Goal: Register for event/course

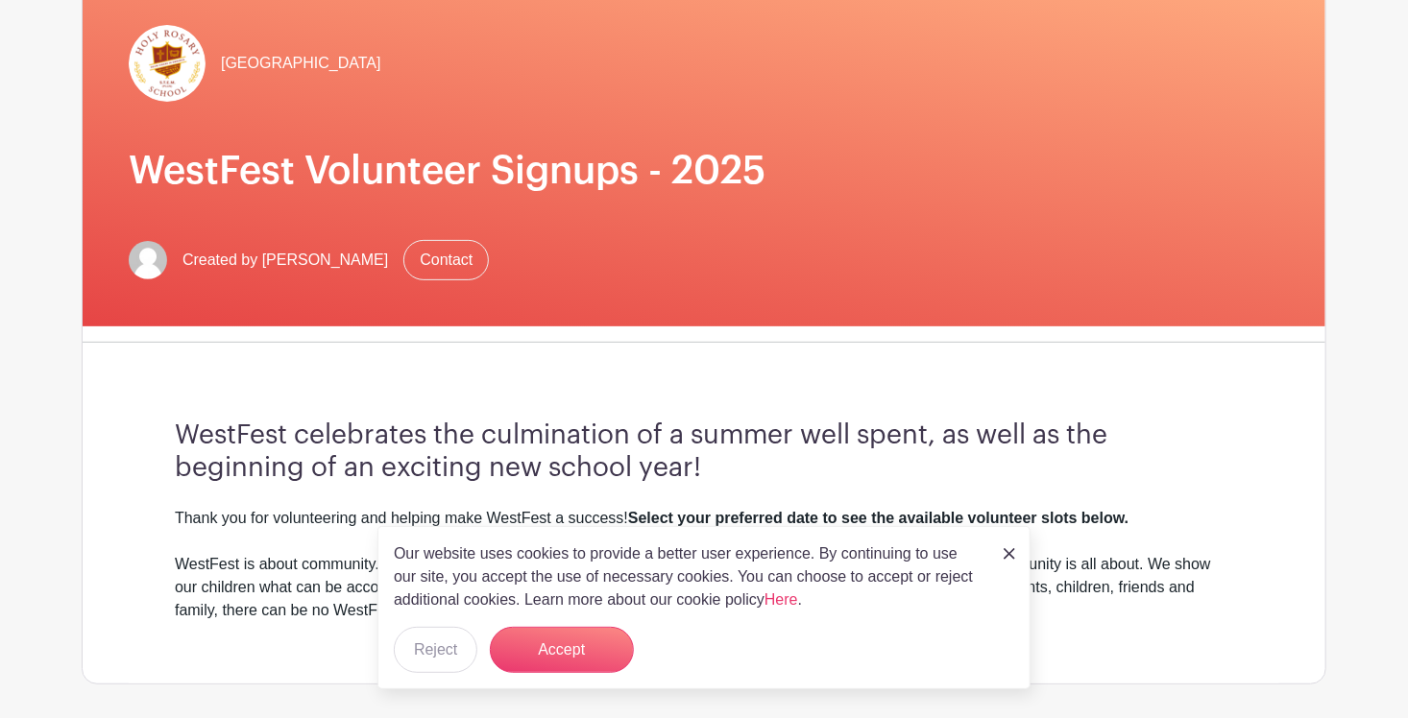
scroll to position [182, 0]
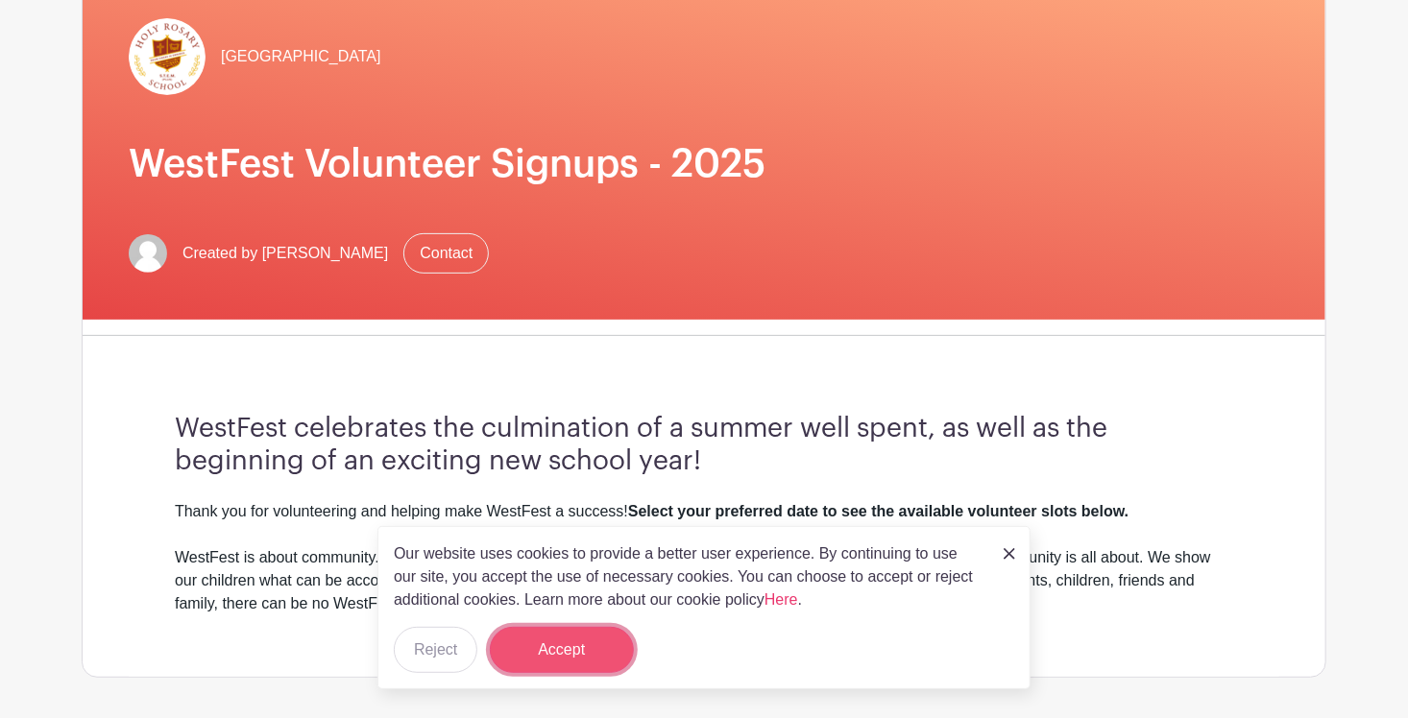
click at [570, 650] on button "Accept" at bounding box center [562, 650] width 144 height 46
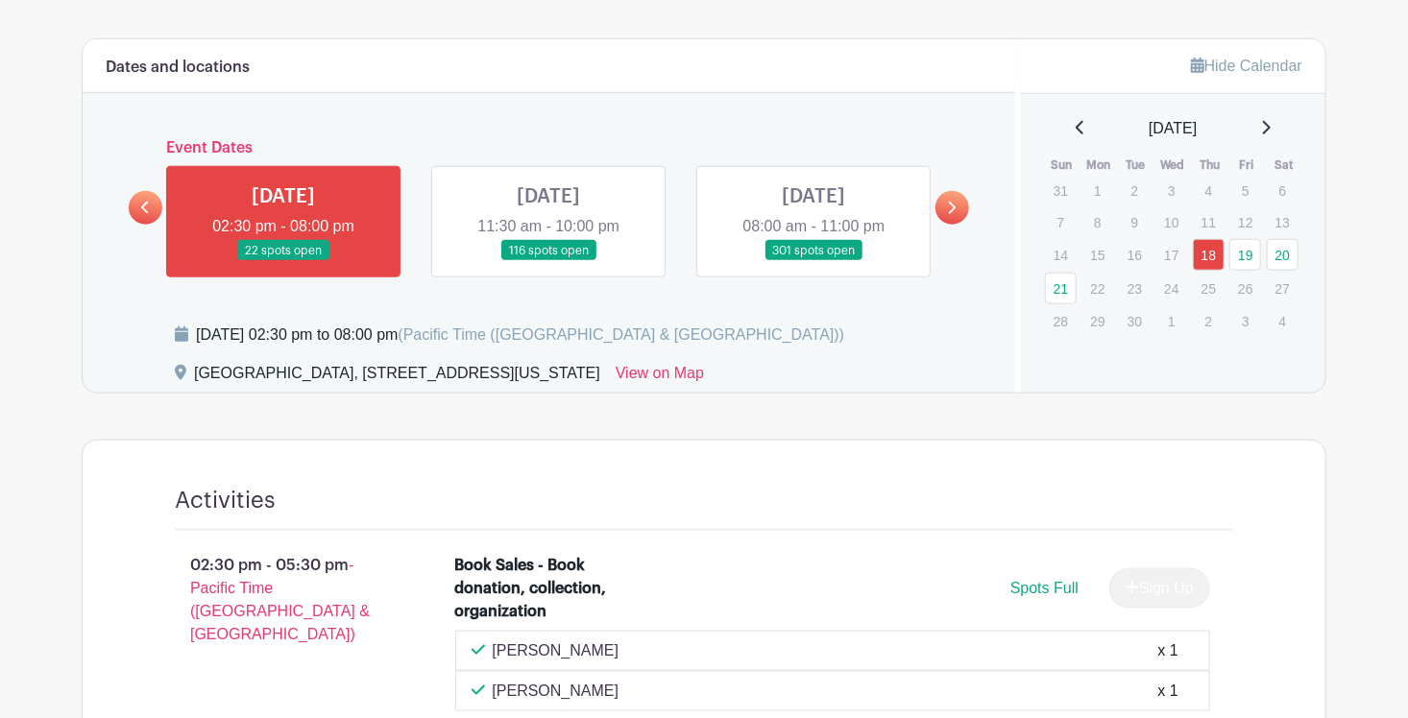
scroll to position [910, 0]
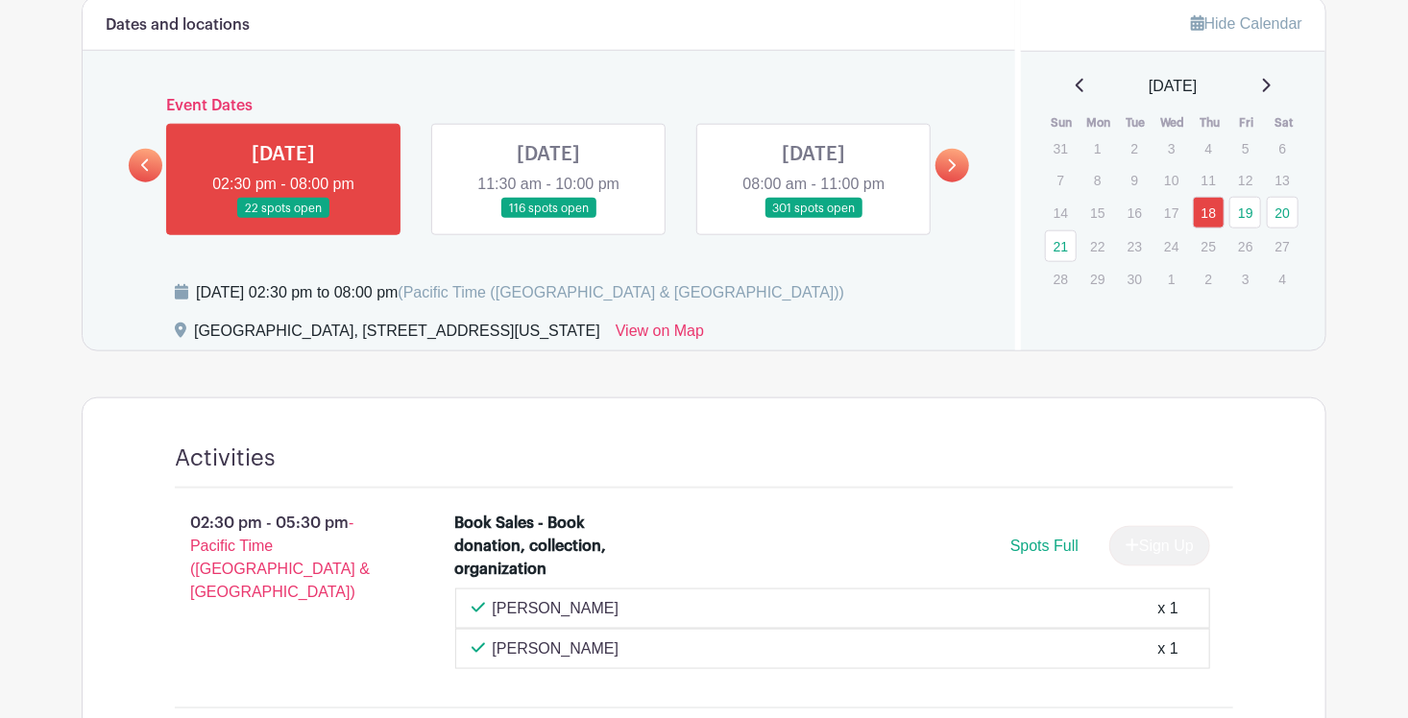
click at [548, 219] on link at bounding box center [548, 219] width 0 height 0
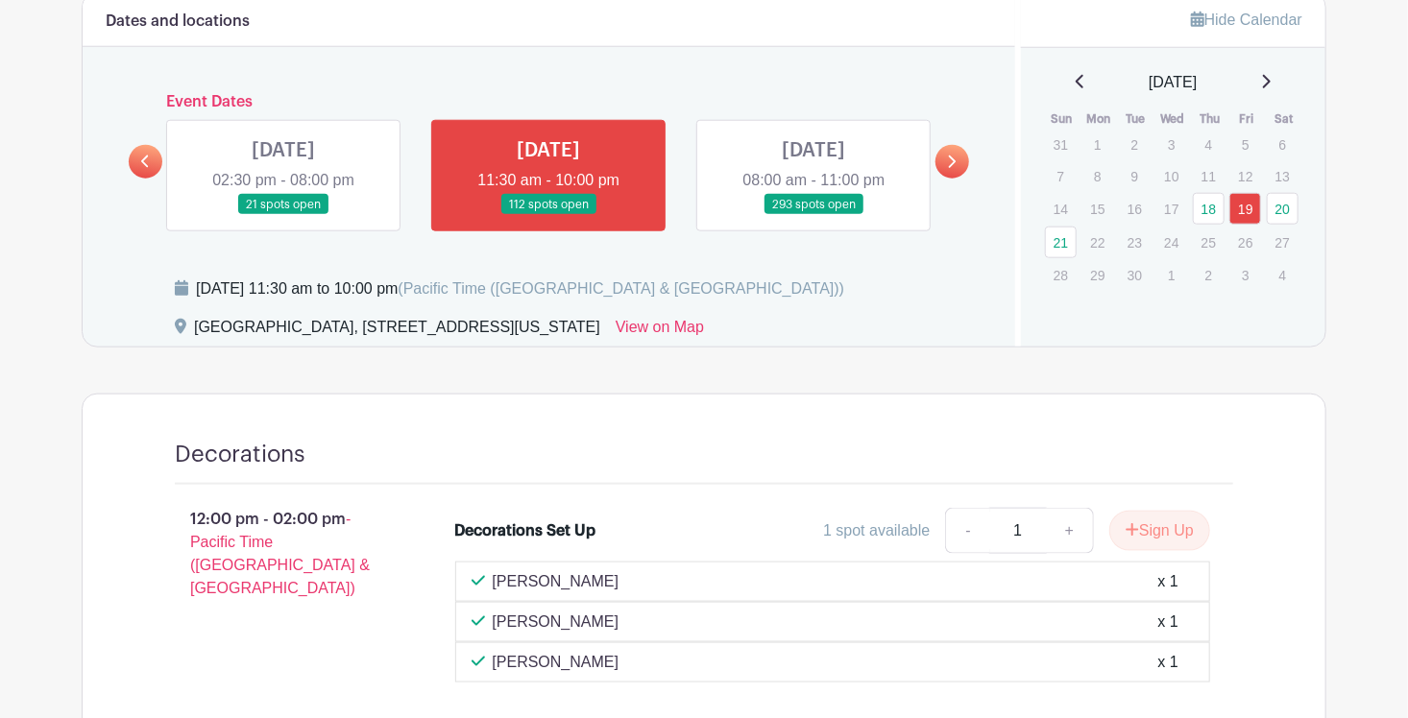
scroll to position [820, 0]
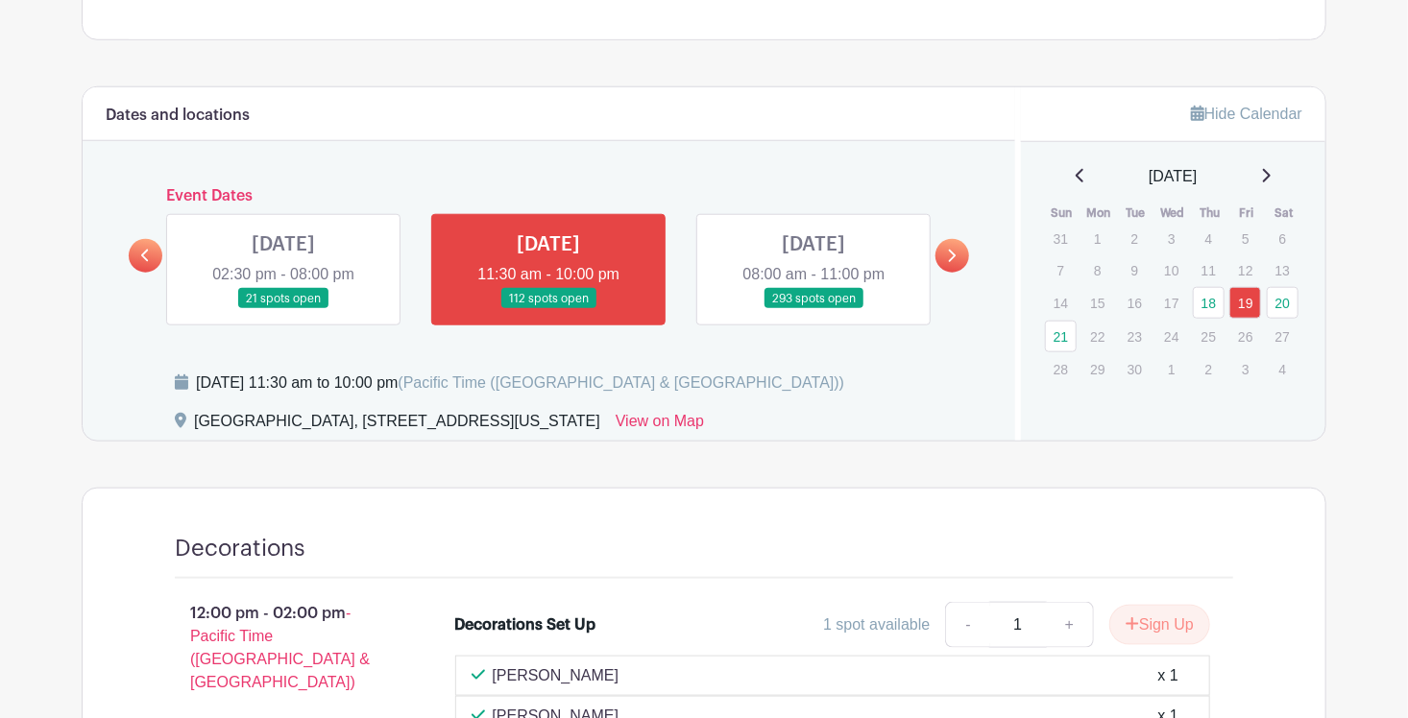
click at [813, 309] on link at bounding box center [813, 309] width 0 height 0
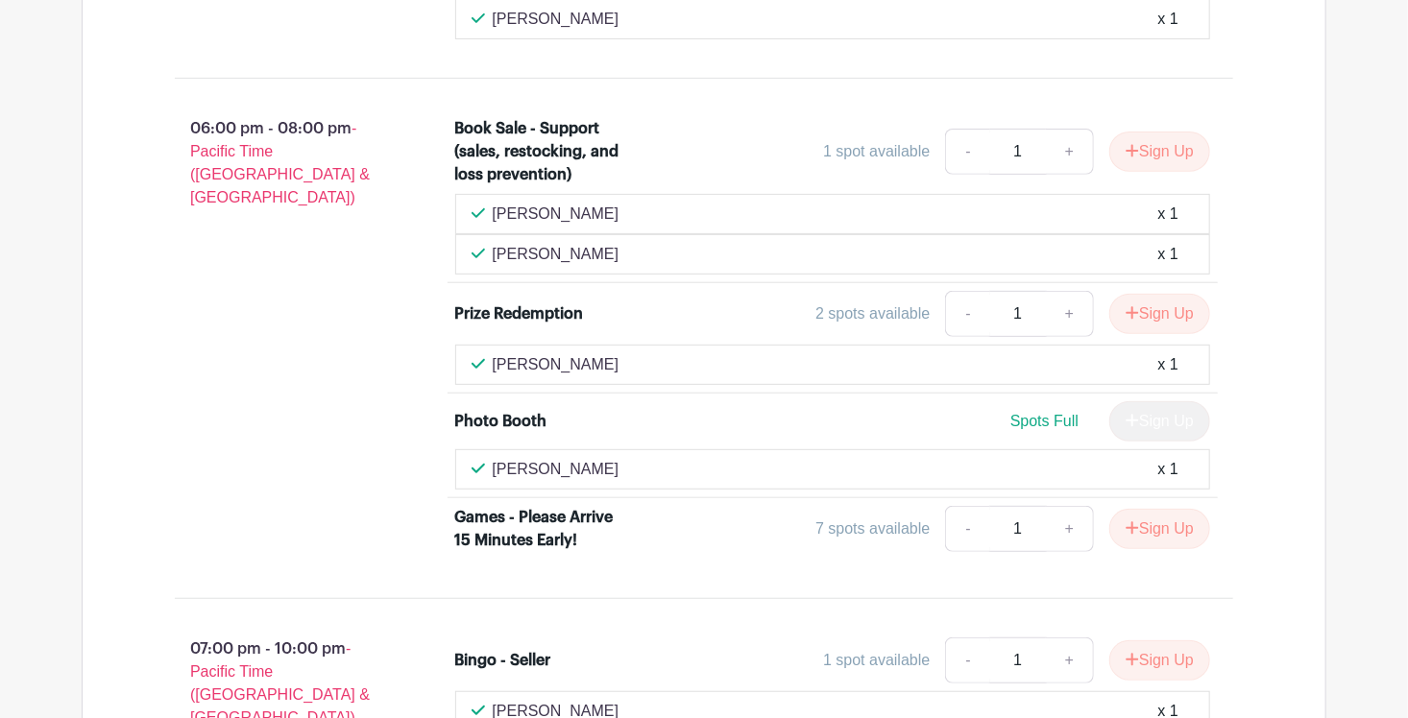
scroll to position [3840, 0]
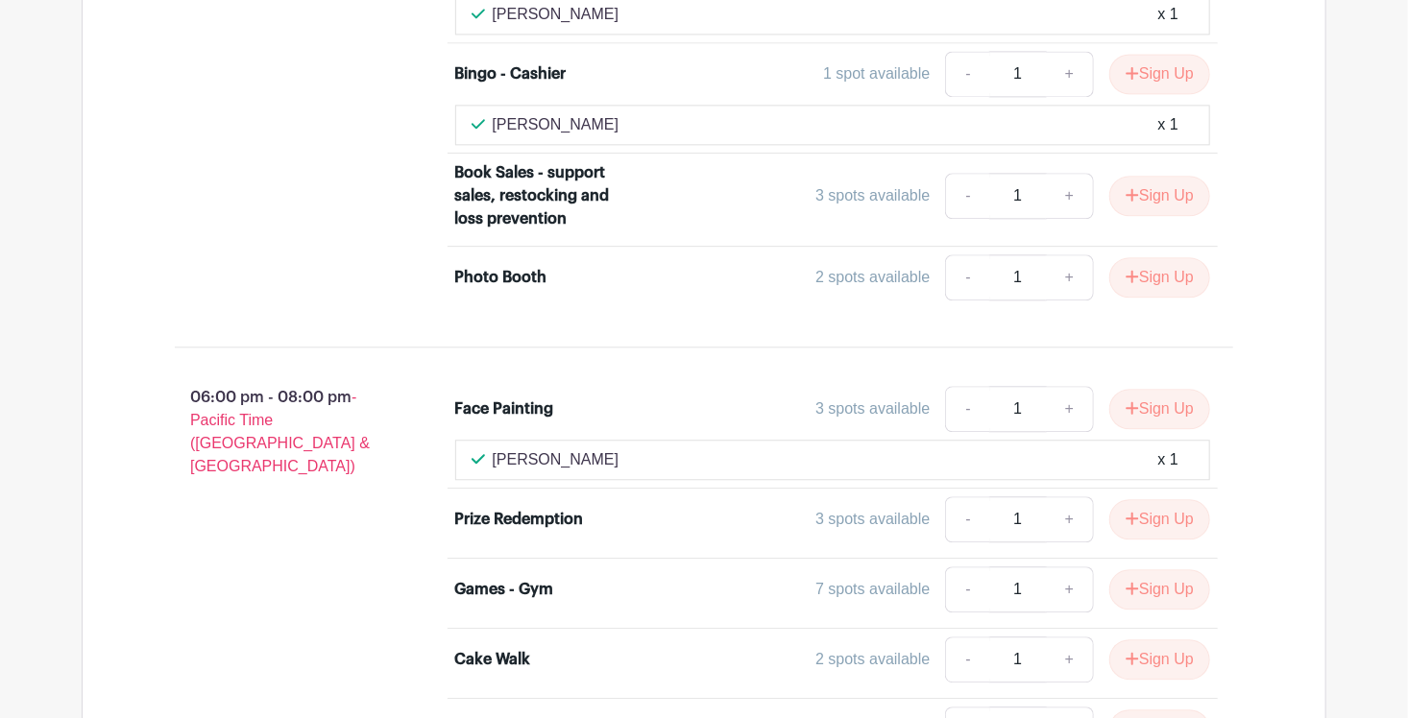
scroll to position [5687, 0]
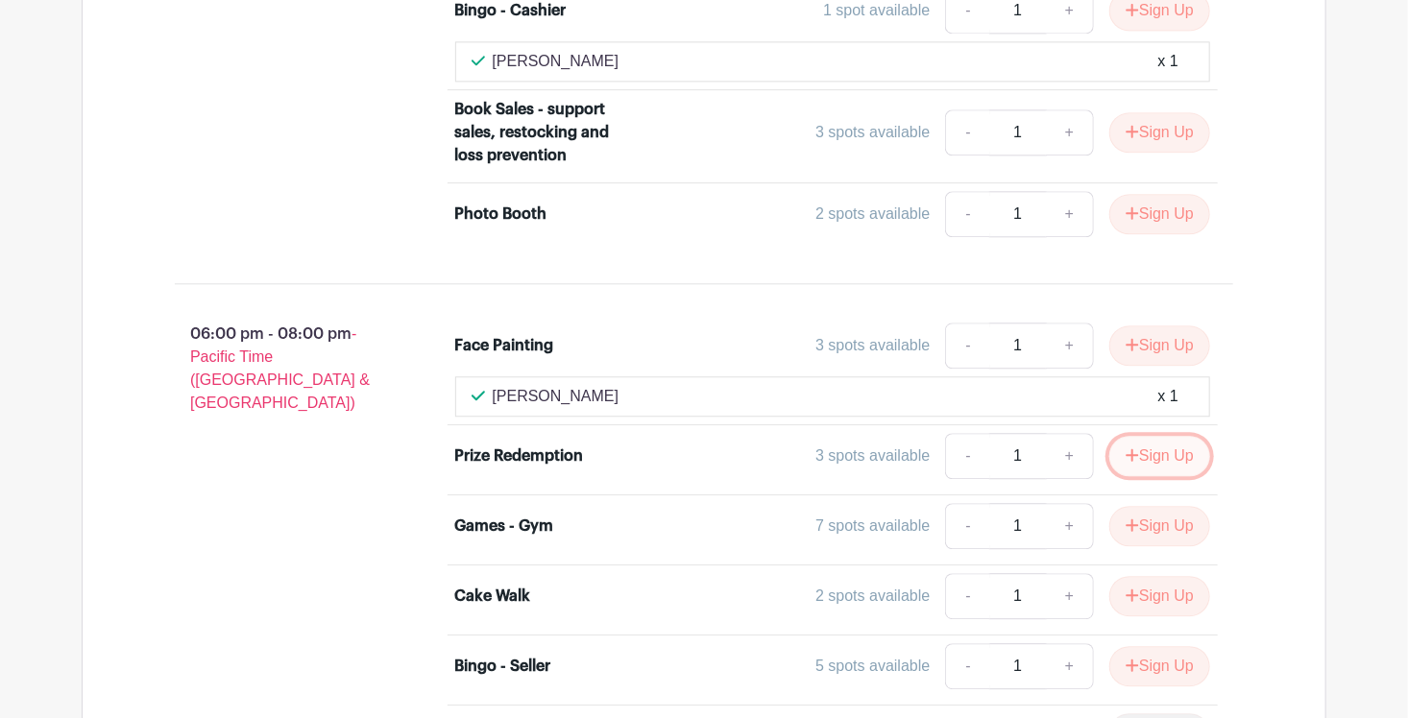
click at [1142, 436] on button "Sign Up" at bounding box center [1159, 456] width 101 height 40
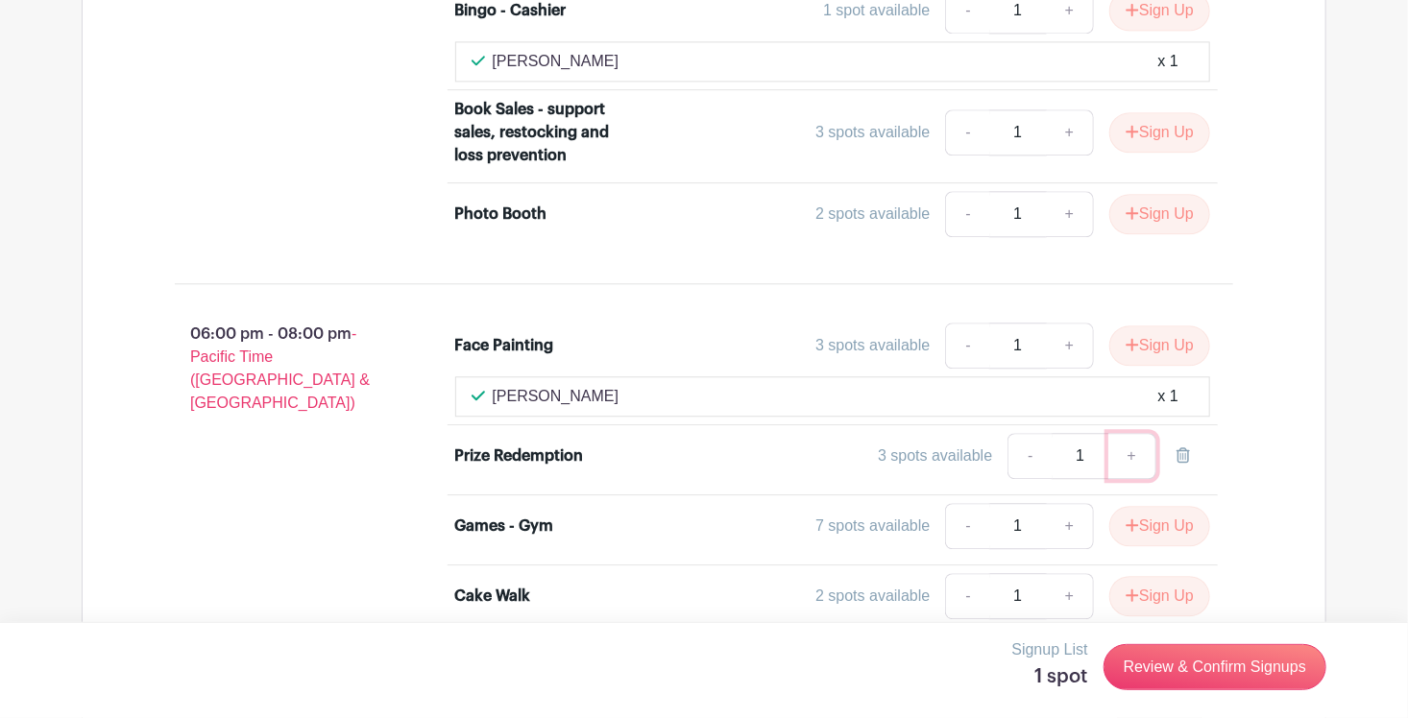
click at [1137, 433] on link "+" at bounding box center [1132, 456] width 48 height 46
type input "2"
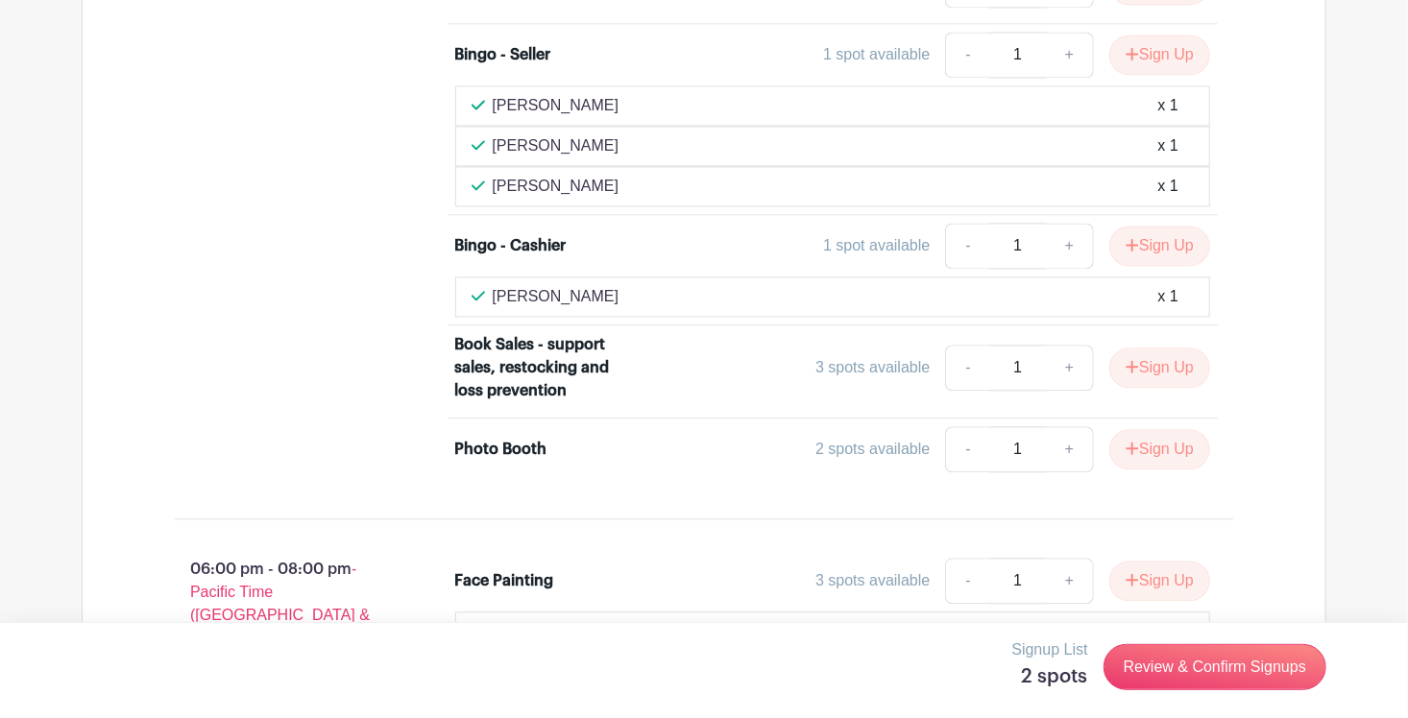
scroll to position [5544, 0]
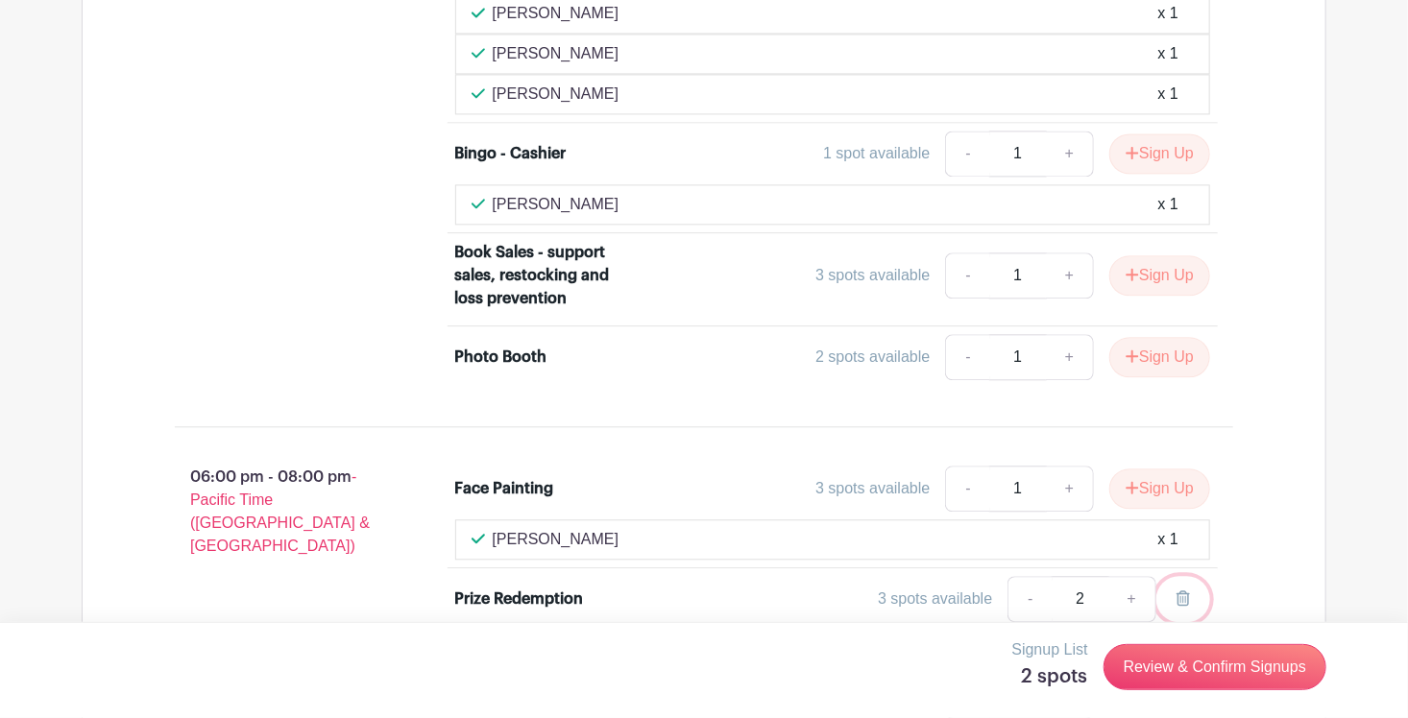
drag, startPoint x: 1187, startPoint y: 455, endPoint x: 796, endPoint y: 81, distance: 541.3
click at [1187, 591] on icon at bounding box center [1182, 598] width 13 height 15
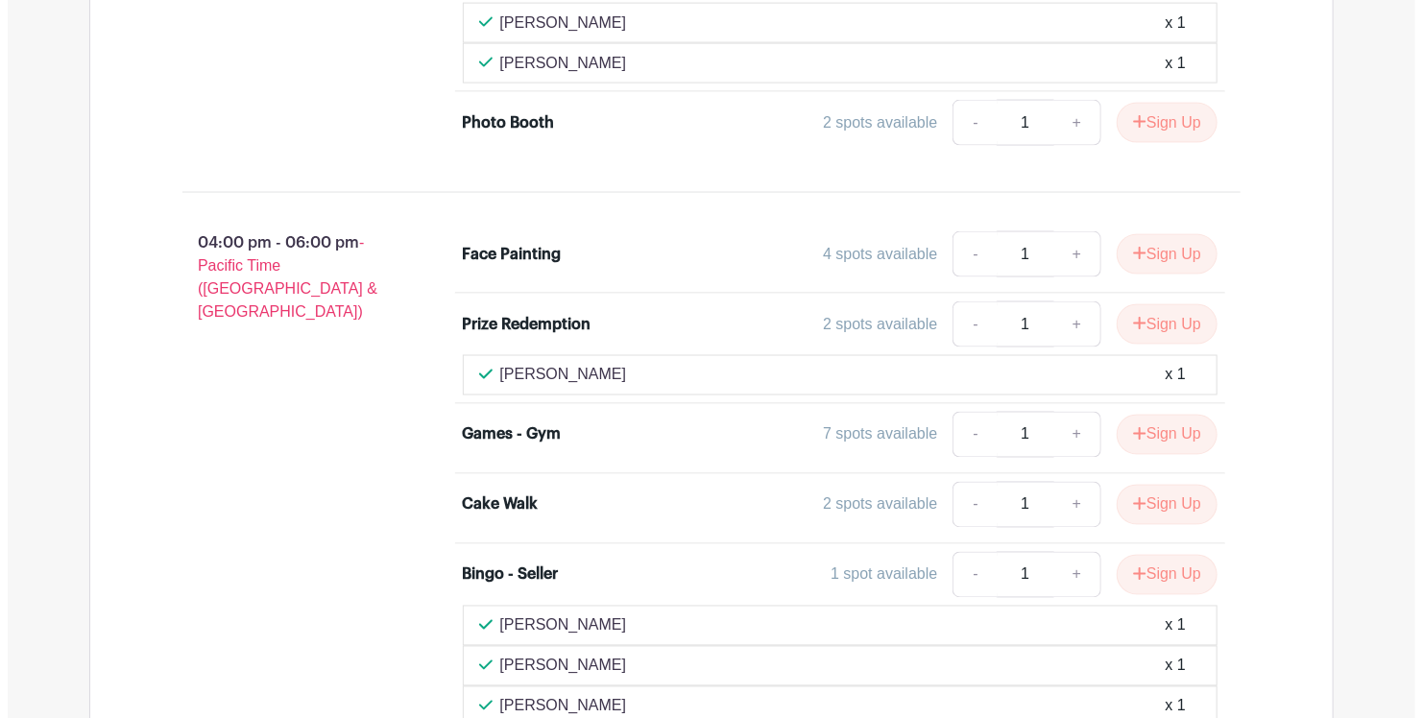
scroll to position [4901, 0]
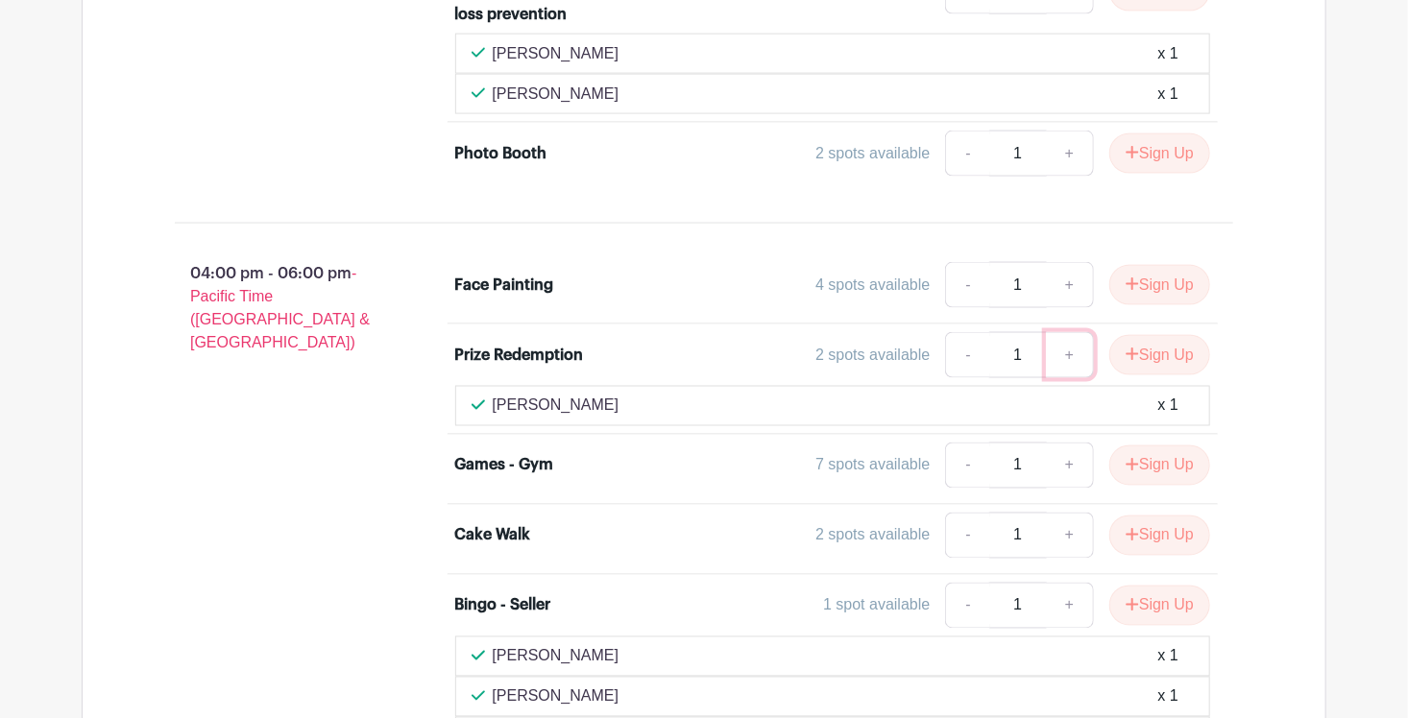
click at [1062, 332] on link "+" at bounding box center [1070, 355] width 48 height 46
type input "2"
click at [1071, 332] on link "+" at bounding box center [1070, 355] width 48 height 46
click at [1064, 332] on link "+" at bounding box center [1070, 355] width 48 height 46
click at [1167, 335] on button "Sign Up" at bounding box center [1159, 355] width 101 height 40
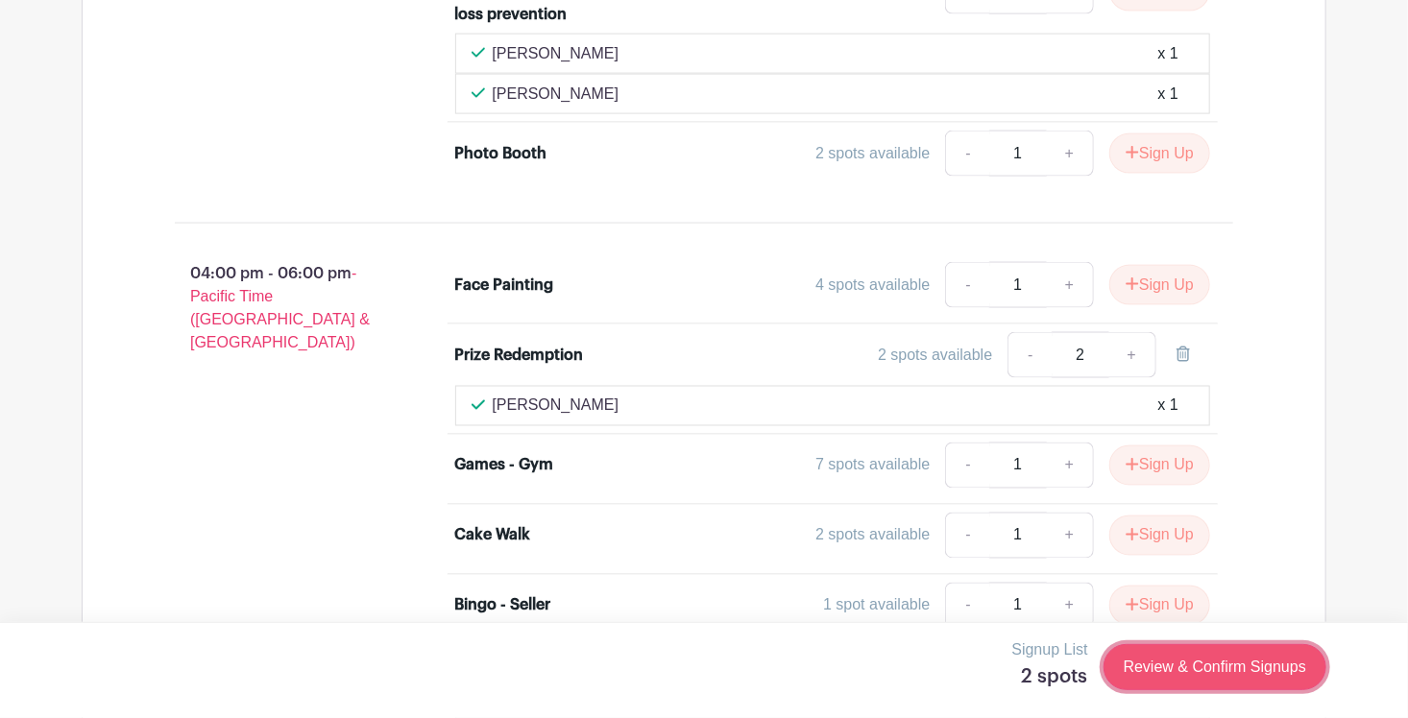
click at [1247, 676] on link "Review & Confirm Signups" at bounding box center [1214, 667] width 223 height 46
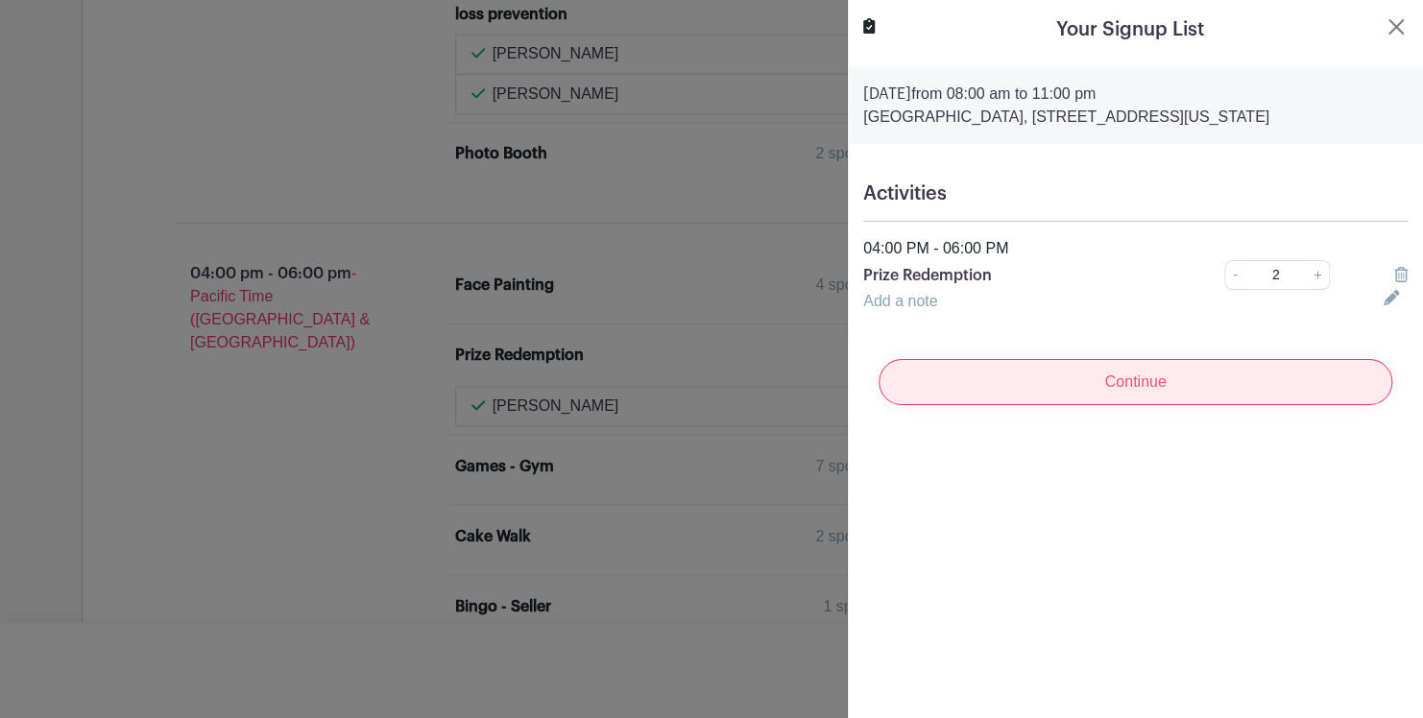
click at [1204, 389] on input "Continue" at bounding box center [1136, 382] width 514 height 46
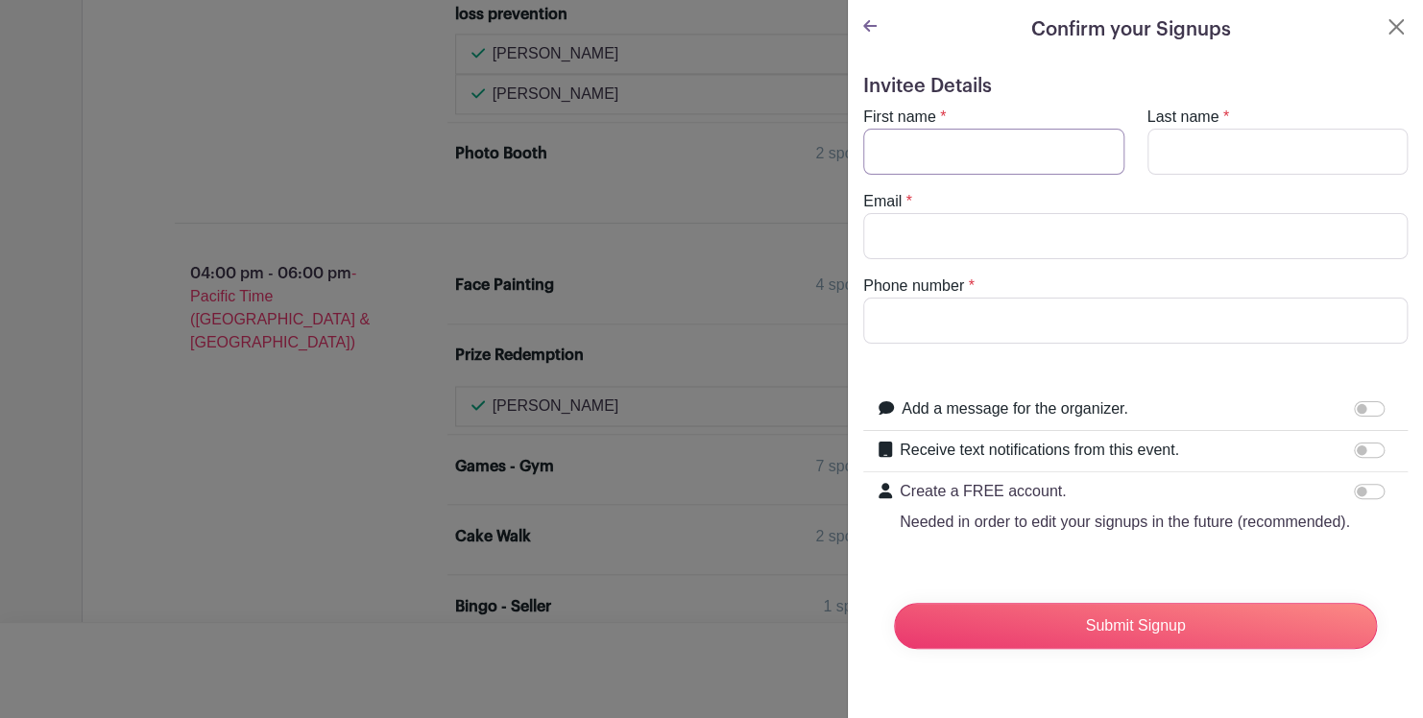
click at [1068, 155] on input "First name" at bounding box center [993, 152] width 261 height 46
type input "Bente"
type input "Madtsen"
click at [988, 232] on input "Email" at bounding box center [1135, 236] width 545 height 46
type input "[EMAIL_ADDRESS][DOMAIN_NAME]"
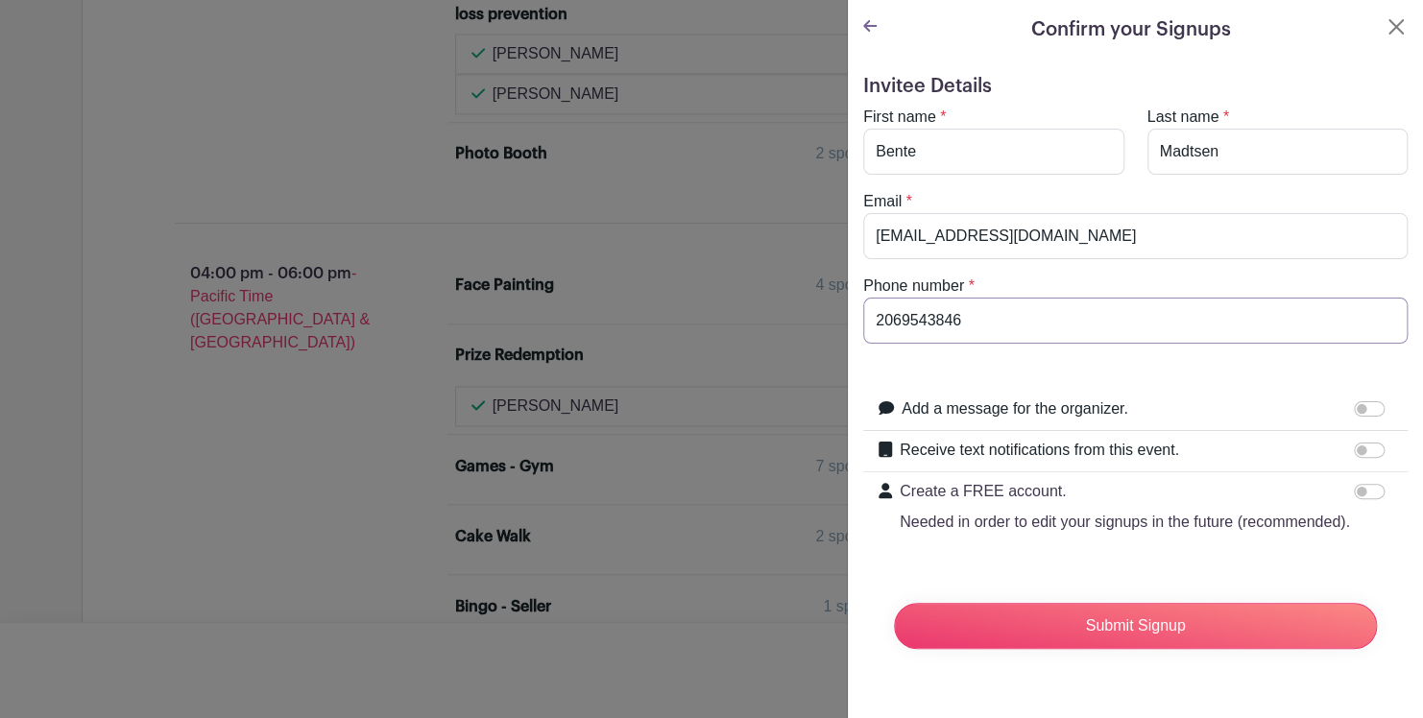
type input "2069543846"
click at [1243, 569] on form "Invitee Details First name * [PERSON_NAME] Last name * [PERSON_NAME] Email * [E…" at bounding box center [1135, 370] width 545 height 590
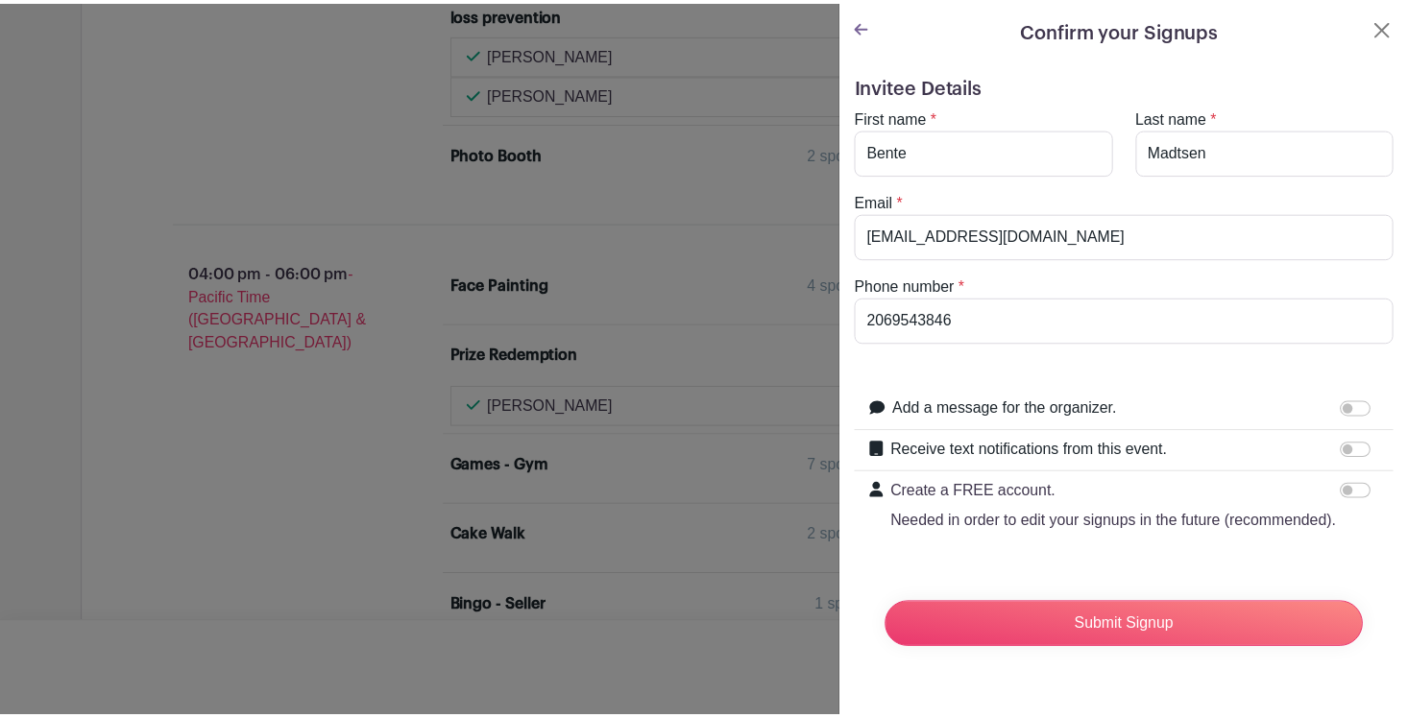
scroll to position [0, 0]
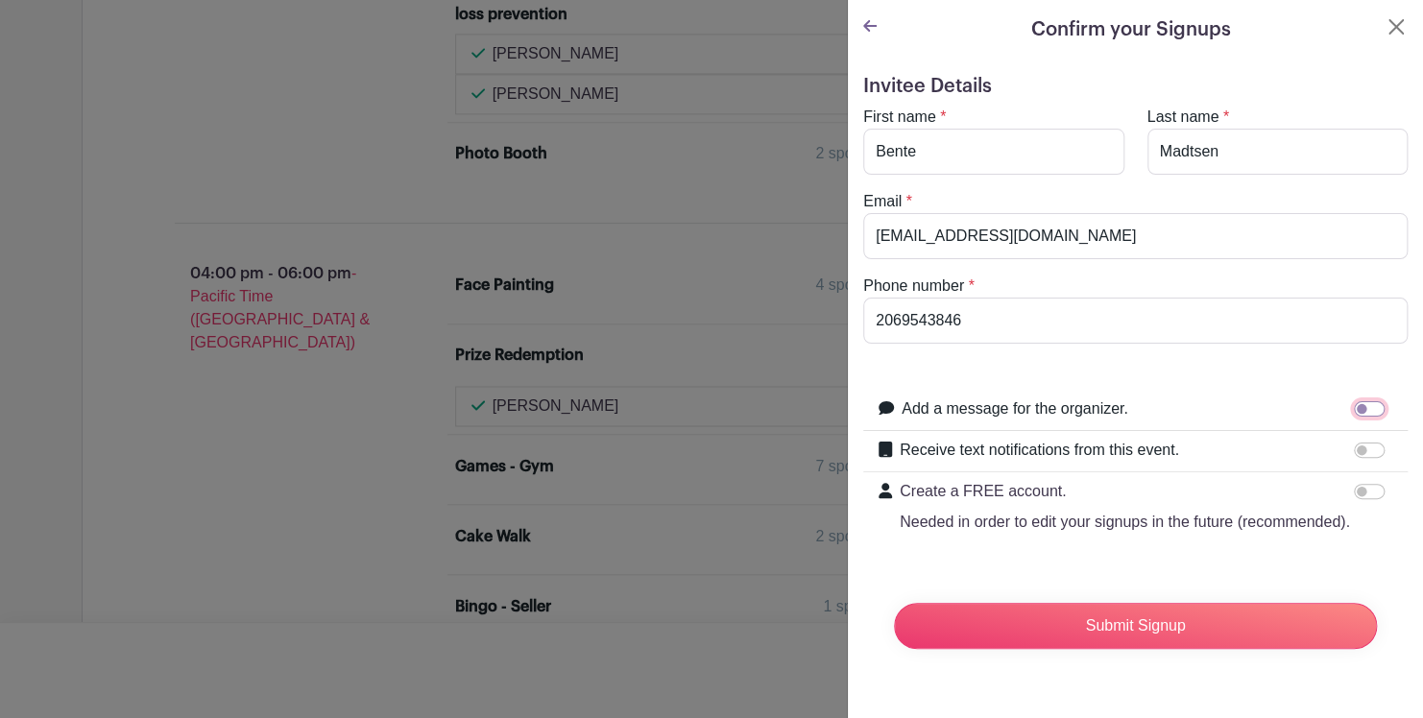
click at [1354, 402] on input "Add a message for the organizer." at bounding box center [1369, 408] width 31 height 15
checkbox input "true"
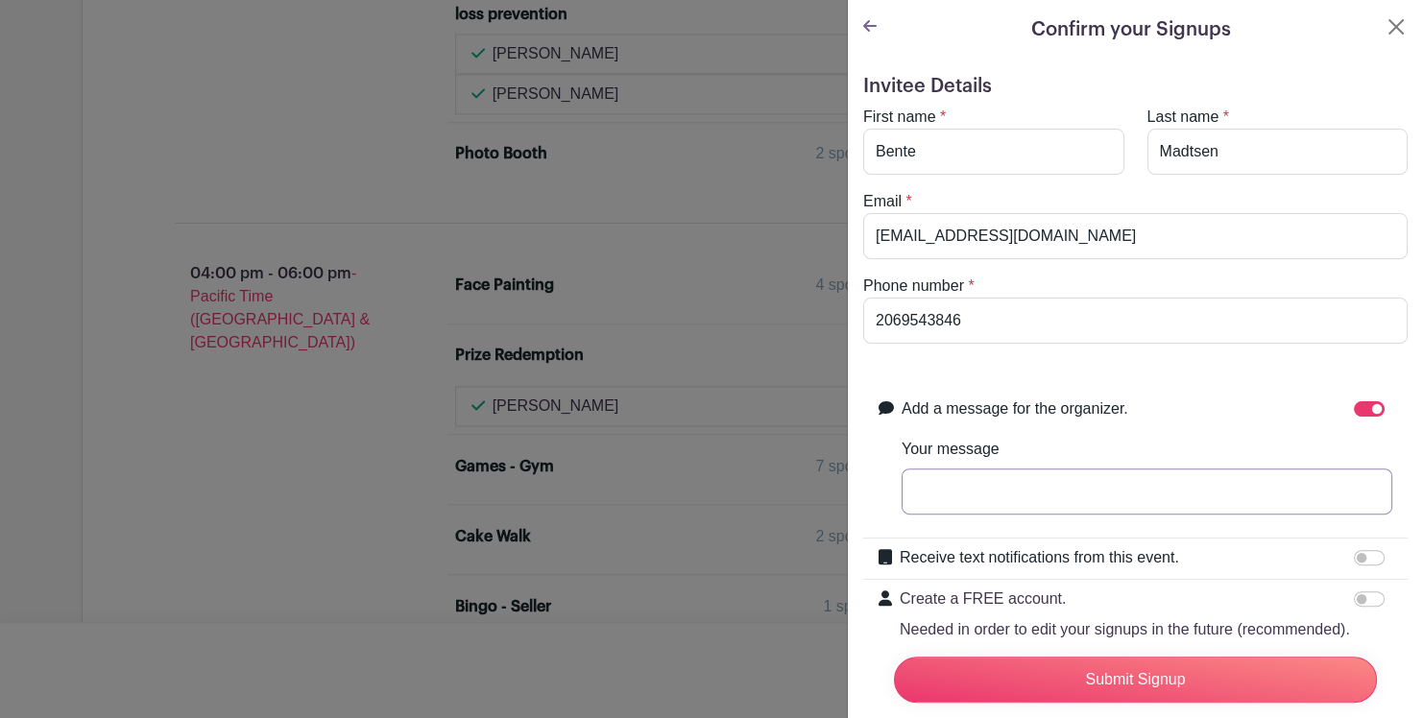
click at [1175, 499] on input "Your message" at bounding box center [1147, 492] width 491 height 46
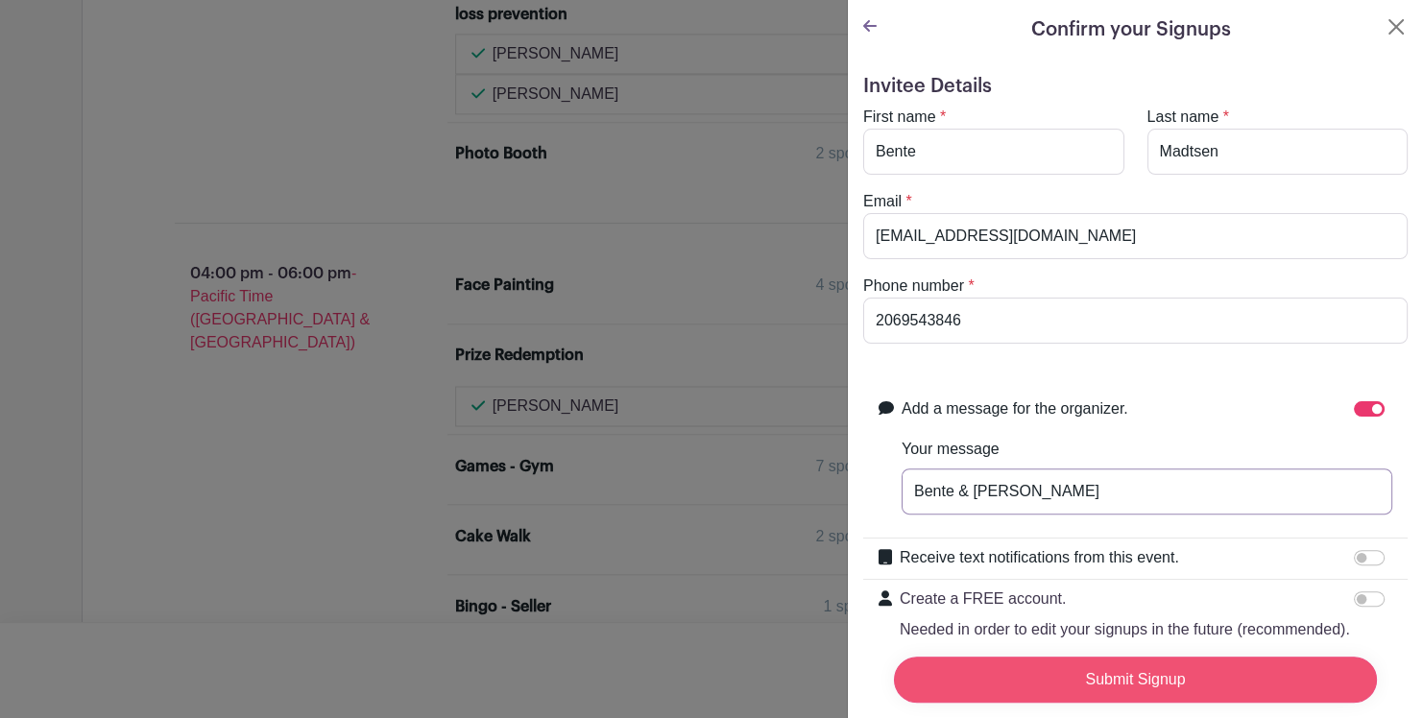
type input "Bente & [PERSON_NAME]"
click at [1153, 668] on input "Submit Signup" at bounding box center [1135, 680] width 483 height 46
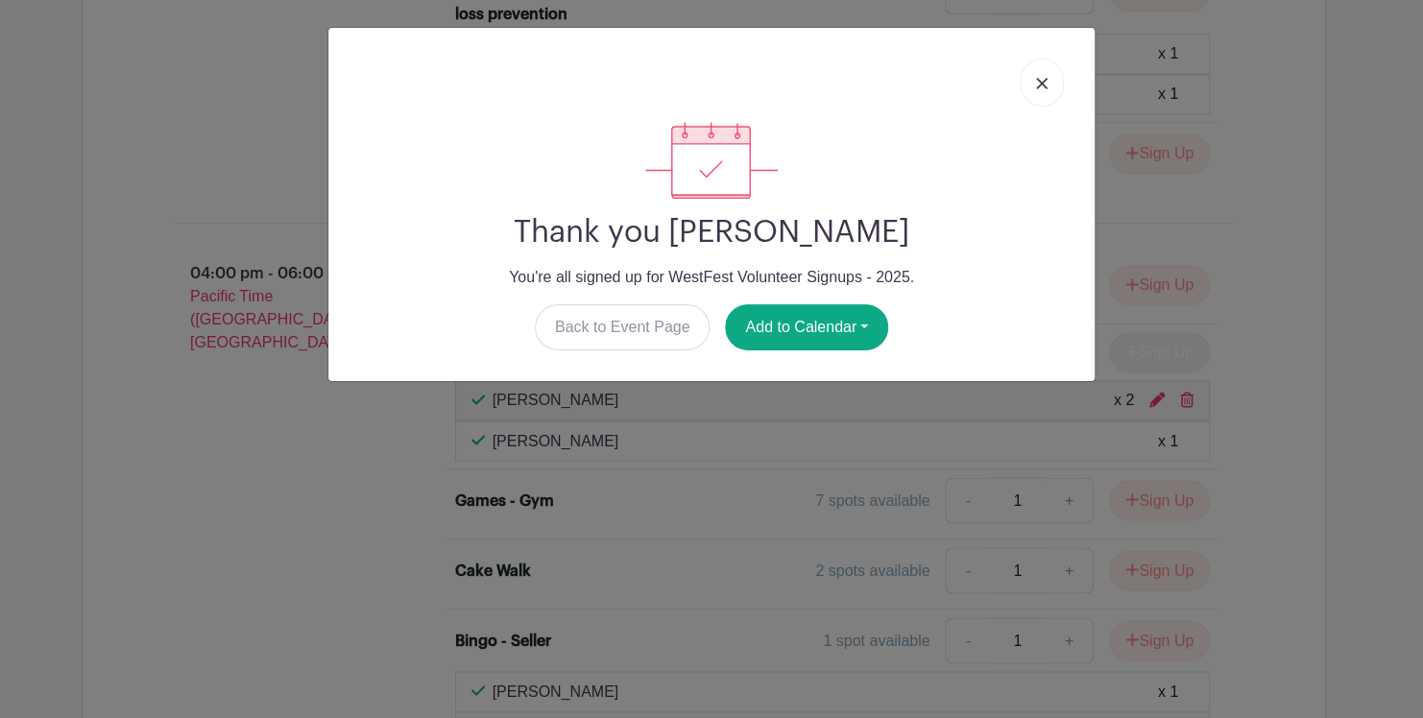
click at [1043, 84] on img at bounding box center [1042, 84] width 12 height 12
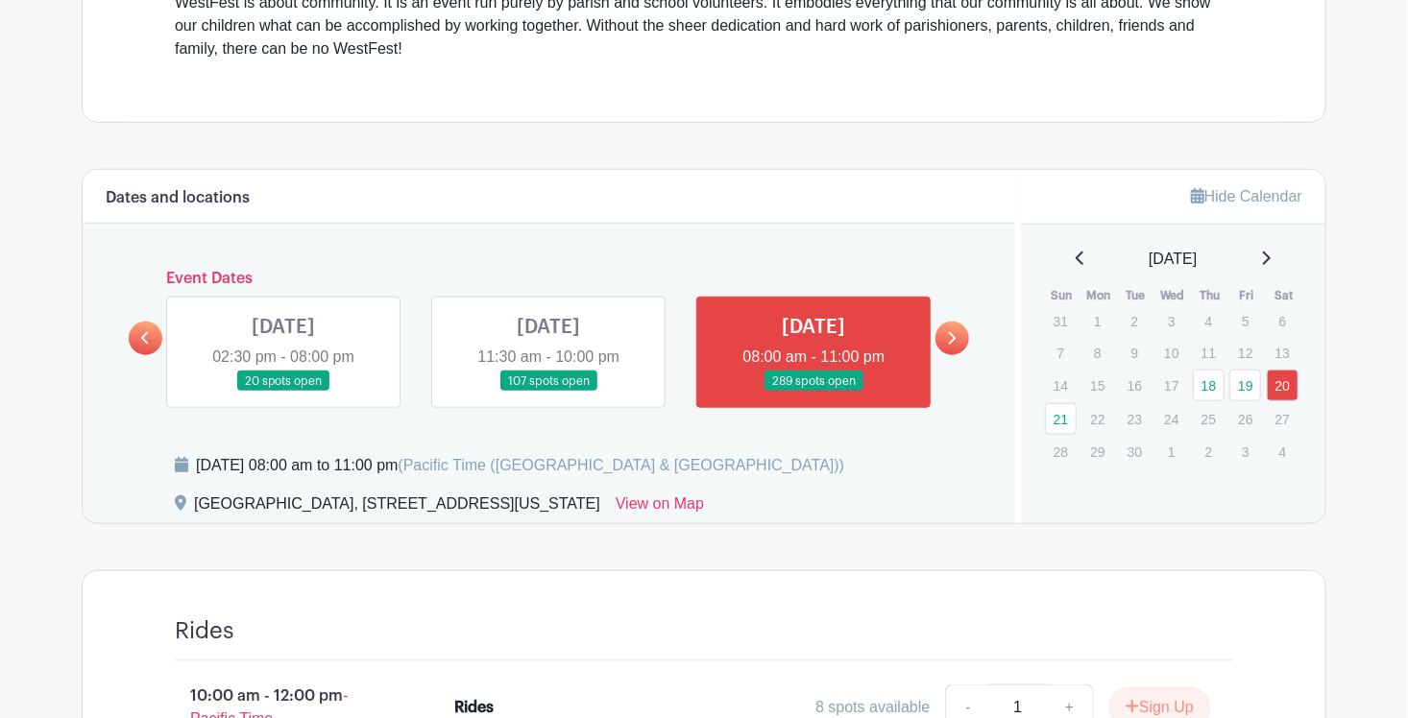
scroll to position [830, 0]
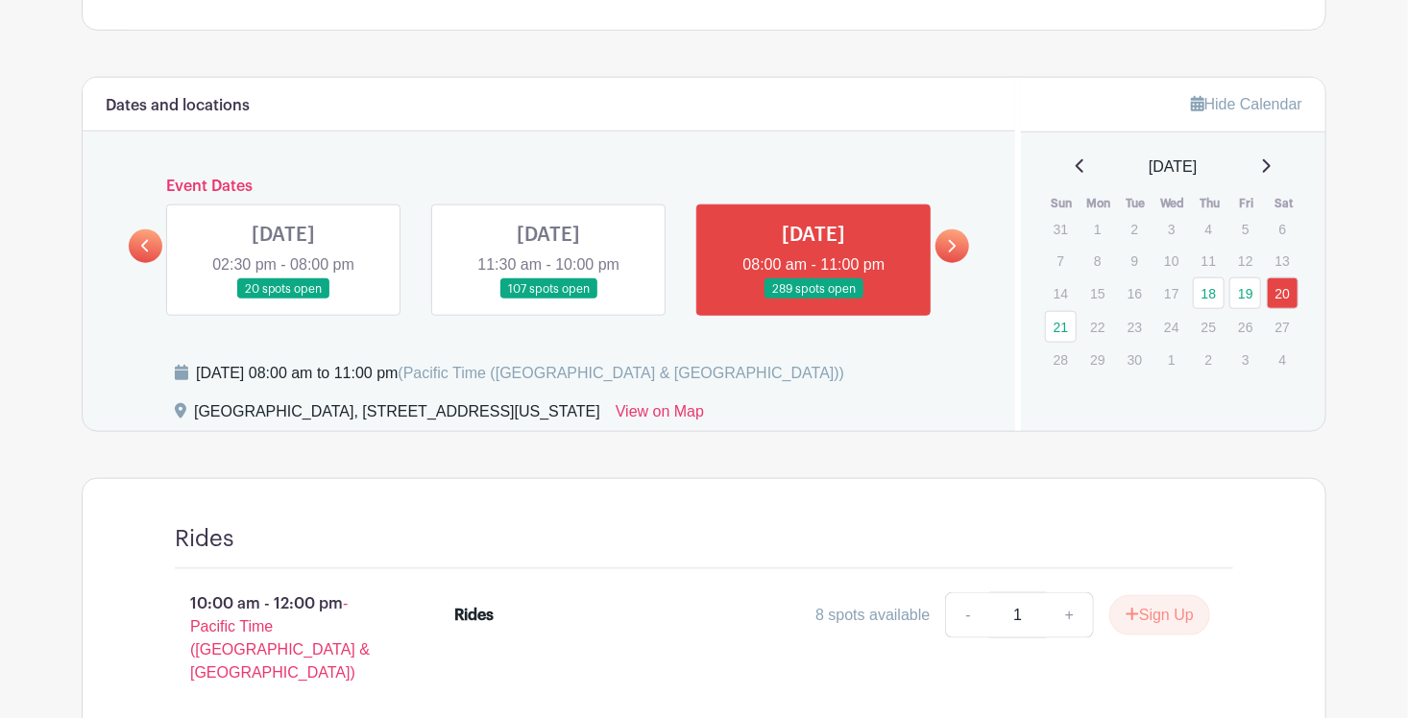
click at [548, 300] on link at bounding box center [548, 300] width 0 height 0
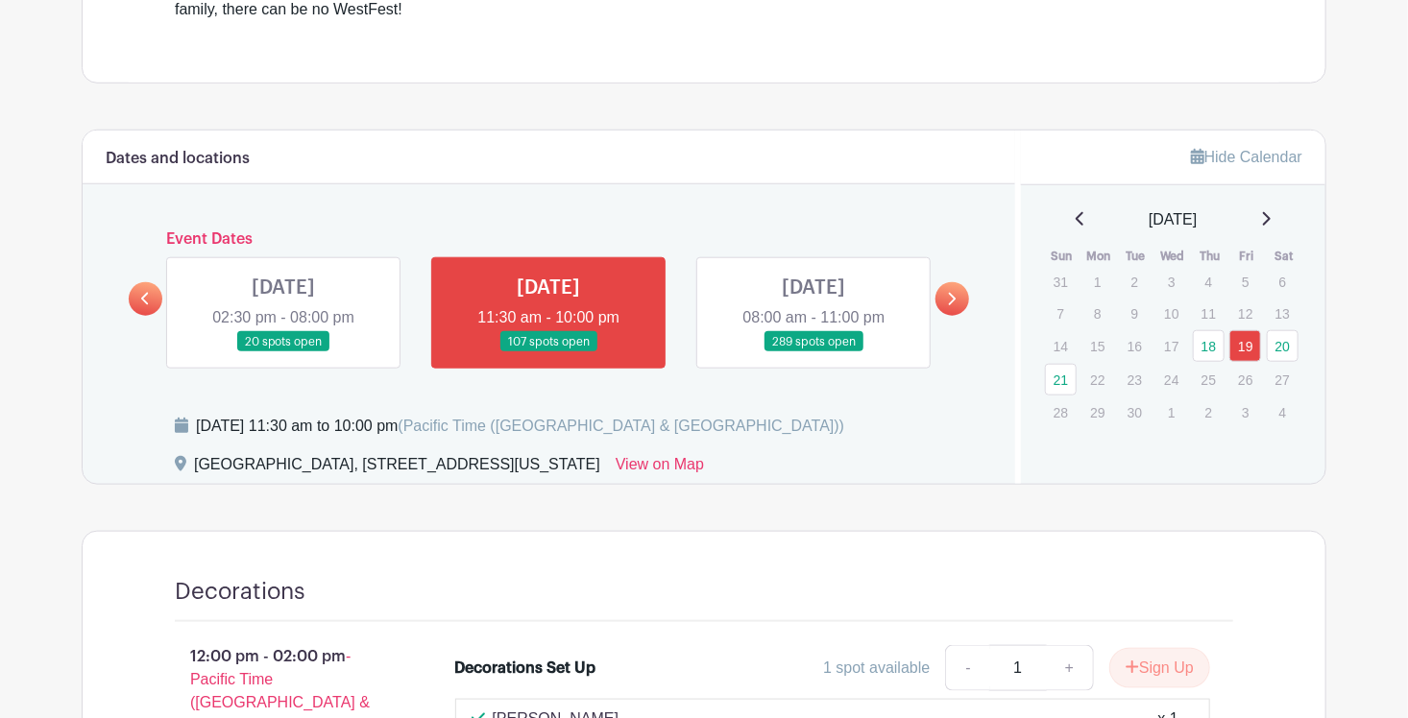
scroll to position [814, 0]
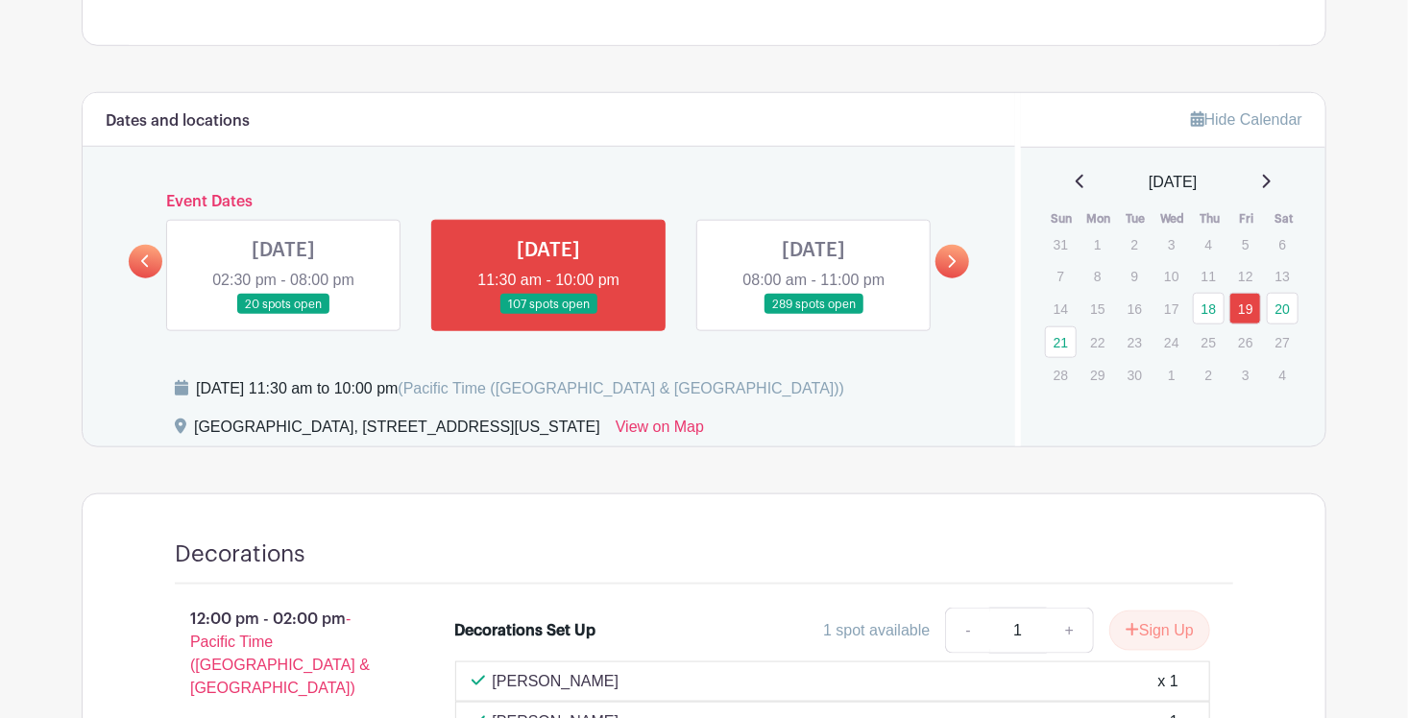
click at [283, 315] on link at bounding box center [283, 315] width 0 height 0
